Goal: Information Seeking & Learning: Learn about a topic

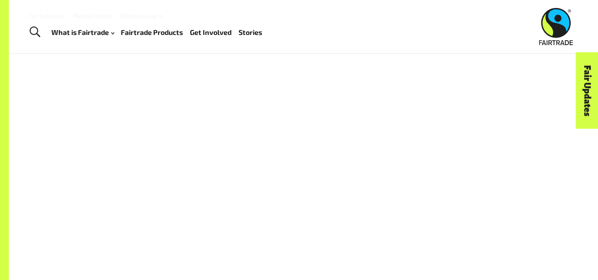
click at [590, 106] on link "Fair Updates" at bounding box center [587, 90] width 23 height 77
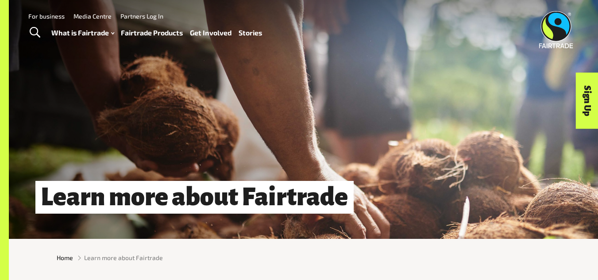
click at [516, 99] on div "Learn more about Fairtrade" at bounding box center [303, 119] width 589 height 239
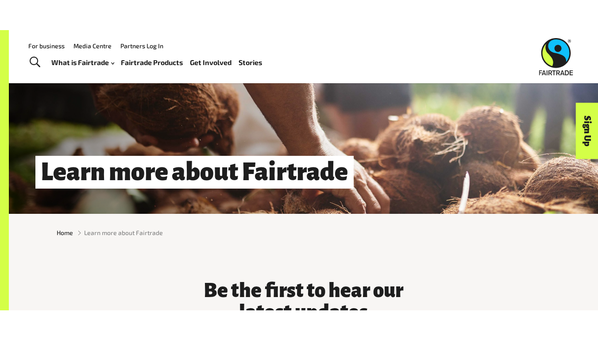
scroll to position [53, 0]
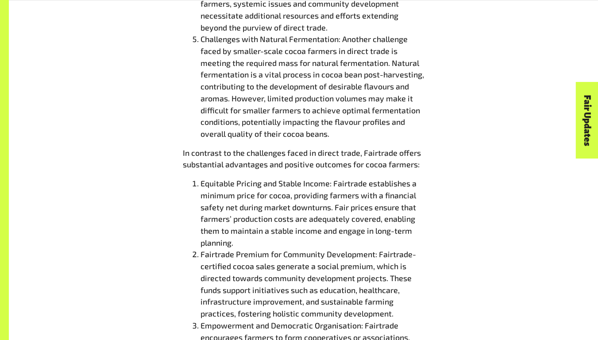
scroll to position [858, 0]
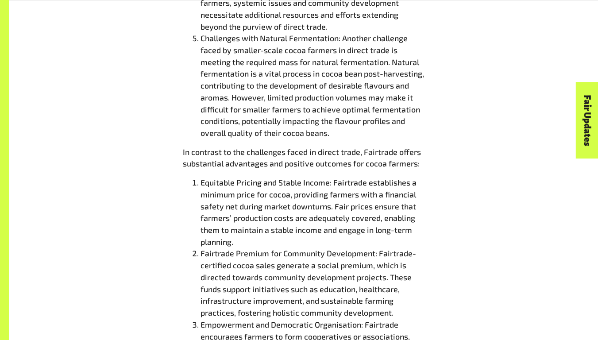
drag, startPoint x: 304, startPoint y: 31, endPoint x: 86, endPoint y: 69, distance: 221.4
click at [86, 69] on div "Fairtrade vs. Direct Trade: Exploring Paths for Cocoa Farmers 28 Jun 2023 In to…" at bounding box center [303, 138] width 505 height 1326
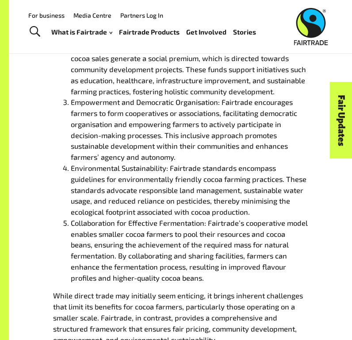
click at [297, 122] on li "Empowerment and Democratic Organisation: Fairtrade encourages farmers to form c…" at bounding box center [189, 130] width 237 height 66
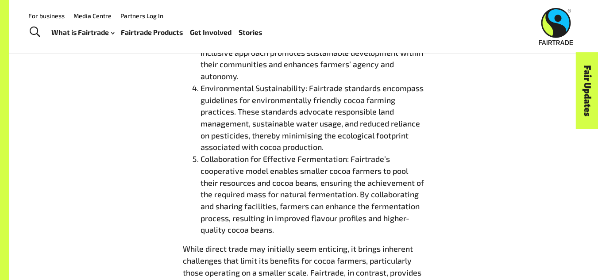
scroll to position [1177, 0]
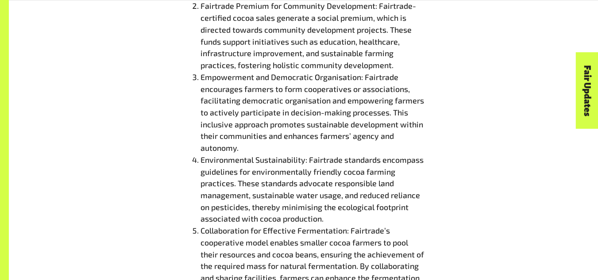
scroll to position [1106, 0]
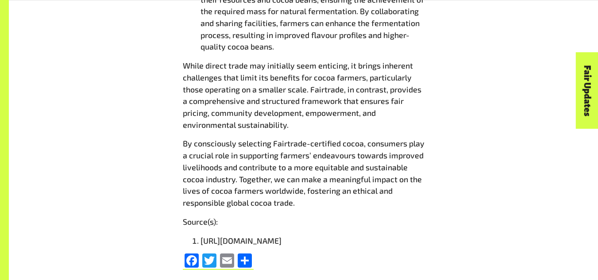
scroll to position [1389, 0]
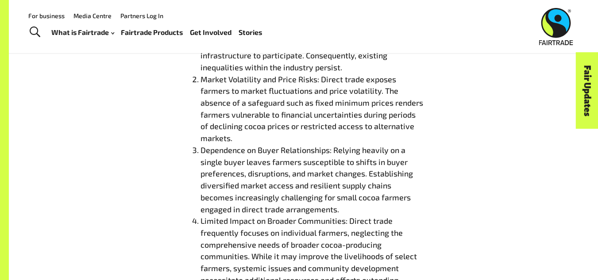
scroll to position [575, 0]
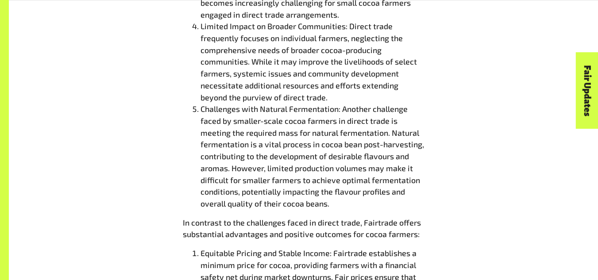
scroll to position [805, 0]
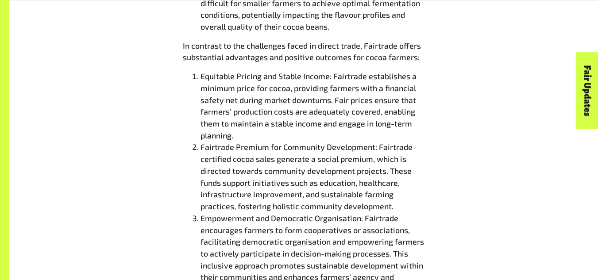
click at [467, 134] on div "Fairtrade vs. Direct Trade: Exploring Paths for Cocoa Farmers 28 Jun 2023 In to…" at bounding box center [303, 31] width 505 height 1326
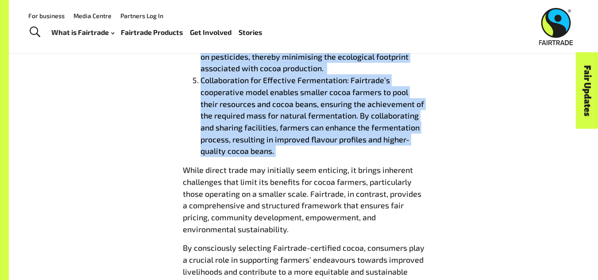
scroll to position [1254, 0]
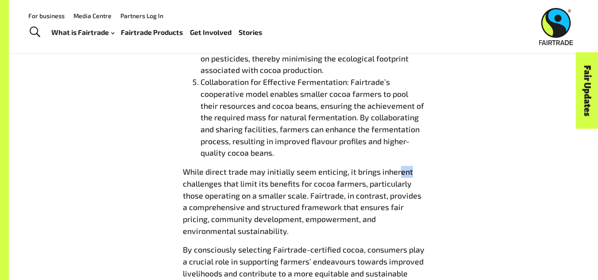
drag, startPoint x: 412, startPoint y: 177, endPoint x: 399, endPoint y: 171, distance: 13.7
click at [399, 171] on p "While direct trade may initially seem enticing, it brings inherent challenges t…" at bounding box center [304, 201] width 242 height 71
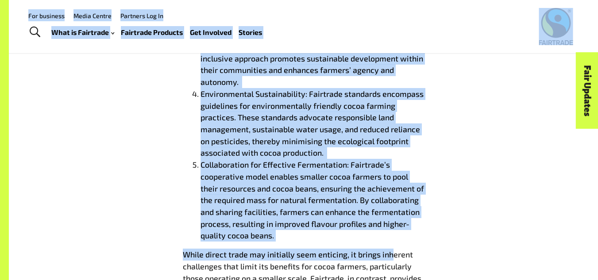
scroll to position [1169, 0]
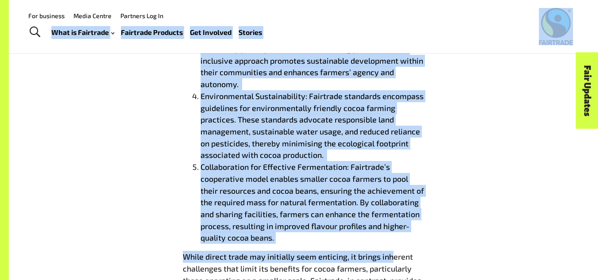
drag, startPoint x: 389, startPoint y: 170, endPoint x: 353, endPoint y: 26, distance: 148.4
click at [289, 136] on span "Environmental Sustainability: Fairtrade standards encompass guidelines for envi…" at bounding box center [312, 125] width 223 height 69
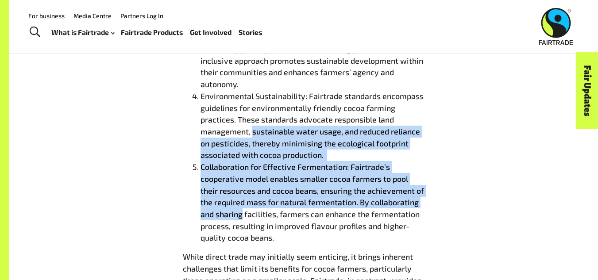
drag, startPoint x: 289, startPoint y: 136, endPoint x: 221, endPoint y: 214, distance: 103.5
click at [221, 214] on ol "Equitable Pricing and Stable Income: Fairtrade establishes a minimum price for …" at bounding box center [304, 54] width 242 height 378
